Goal: Information Seeking & Learning: Find specific fact

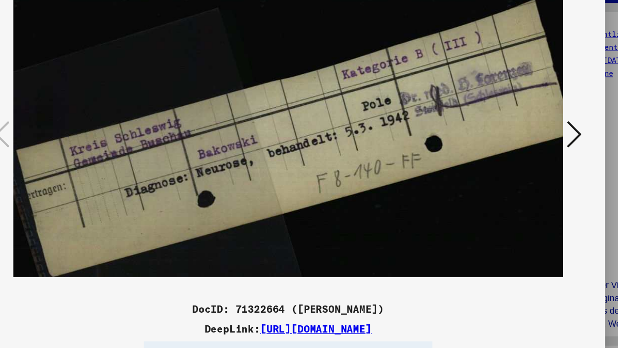
scroll to position [151, 0]
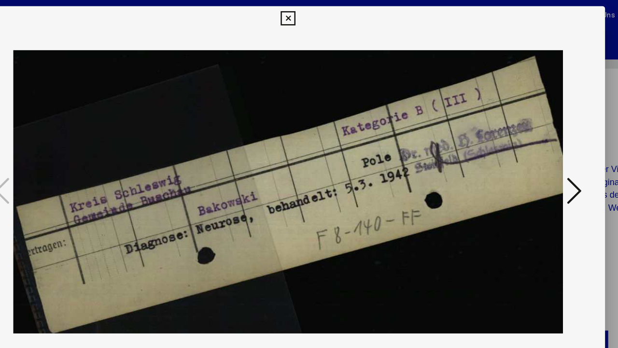
click at [314, 14] on icon at bounding box center [308, 15] width 11 height 12
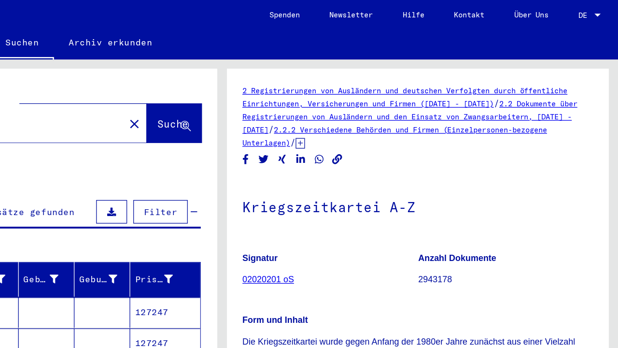
scroll to position [0, 0]
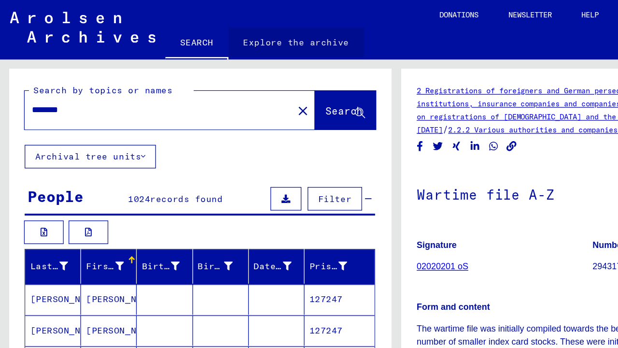
click at [238, 35] on link "Explore the archive" at bounding box center [231, 32] width 106 height 23
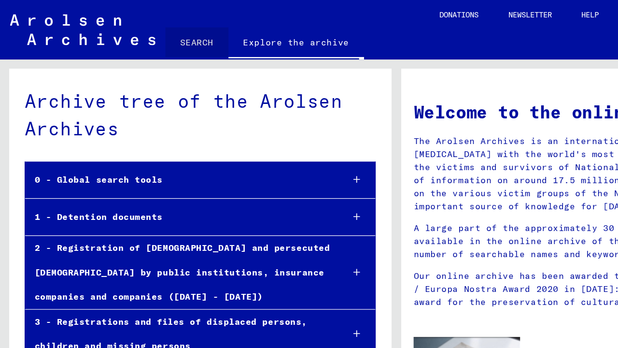
click at [157, 36] on link "SEARCH" at bounding box center [153, 32] width 49 height 23
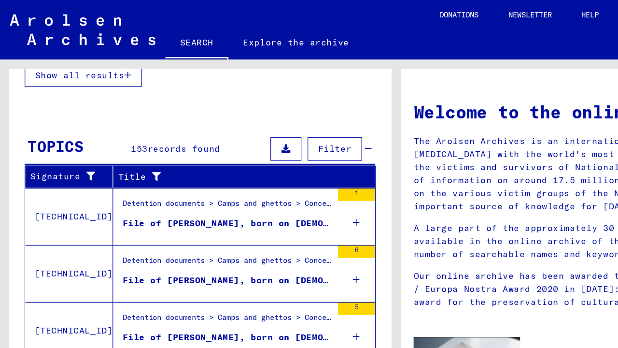
scroll to position [731, 0]
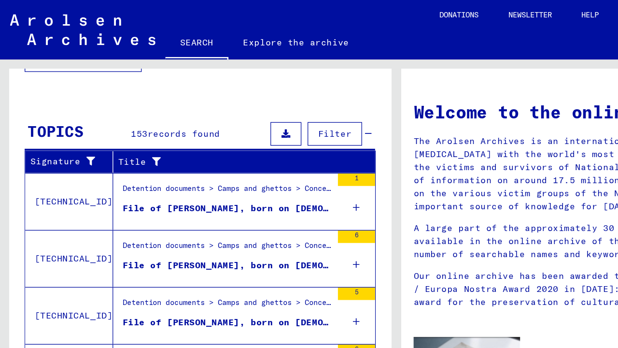
click at [271, 103] on span "Filter" at bounding box center [261, 104] width 26 height 9
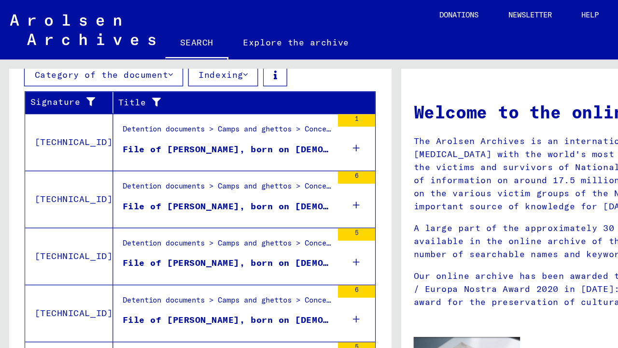
scroll to position [826, 0]
click at [181, 120] on div "File of [PERSON_NAME], born on [DEMOGRAPHIC_DATA]" at bounding box center [177, 116] width 163 height 10
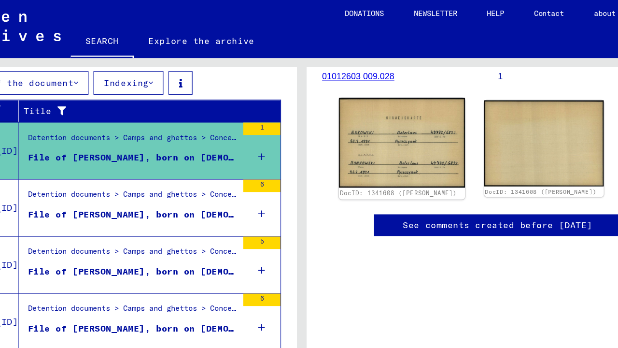
scroll to position [144, 0]
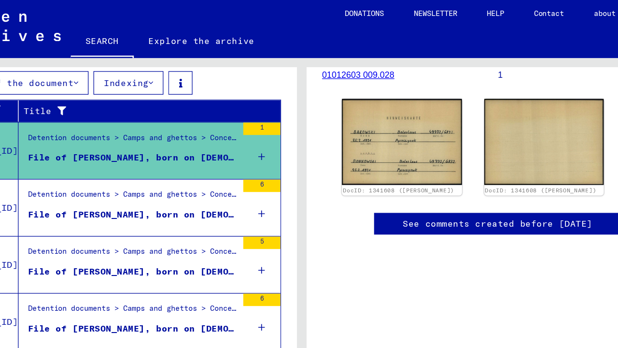
click at [137, 169] on div "File of [PERSON_NAME], born on [DEMOGRAPHIC_DATA]" at bounding box center [177, 168] width 163 height 10
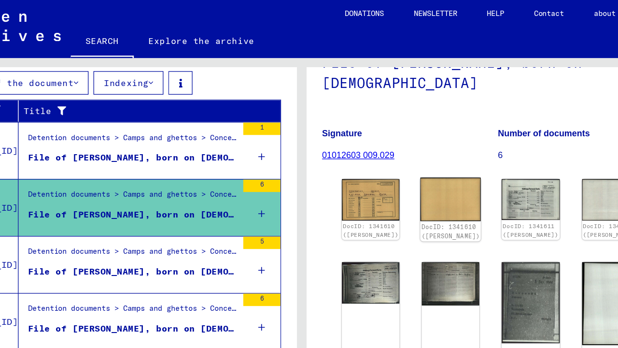
scroll to position [84, 0]
